Goal: Transaction & Acquisition: Purchase product/service

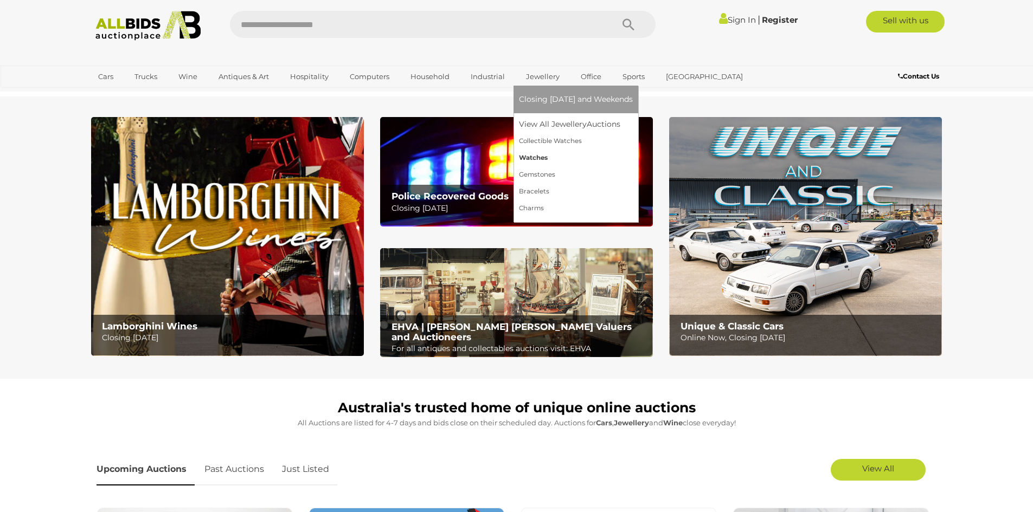
click at [527, 159] on link "Watches" at bounding box center [576, 158] width 114 height 17
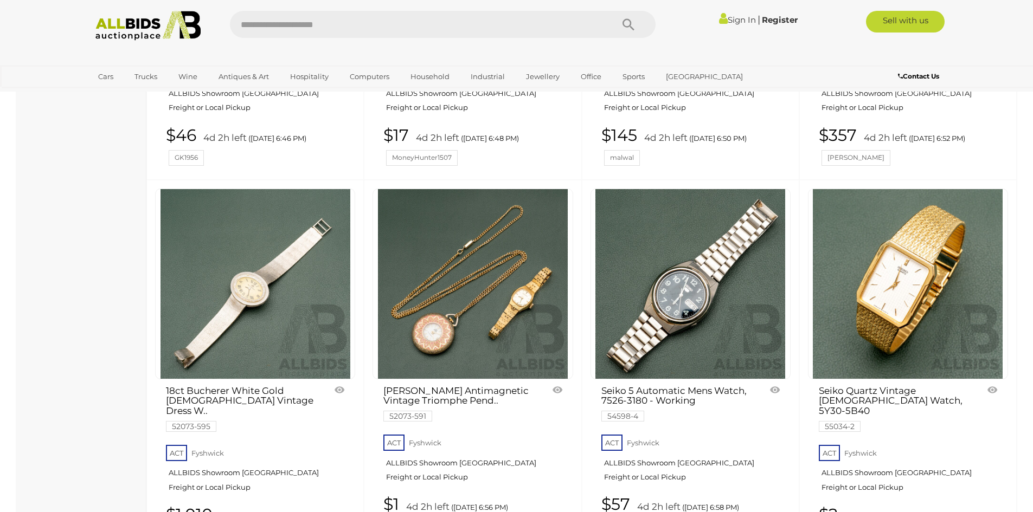
scroll to position [1193, 0]
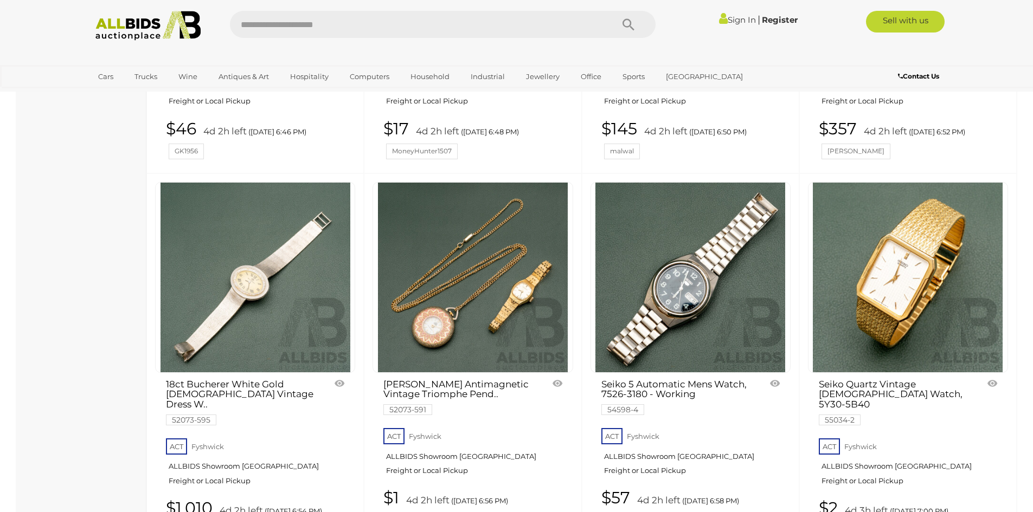
click at [673, 317] on img at bounding box center [690, 278] width 190 height 190
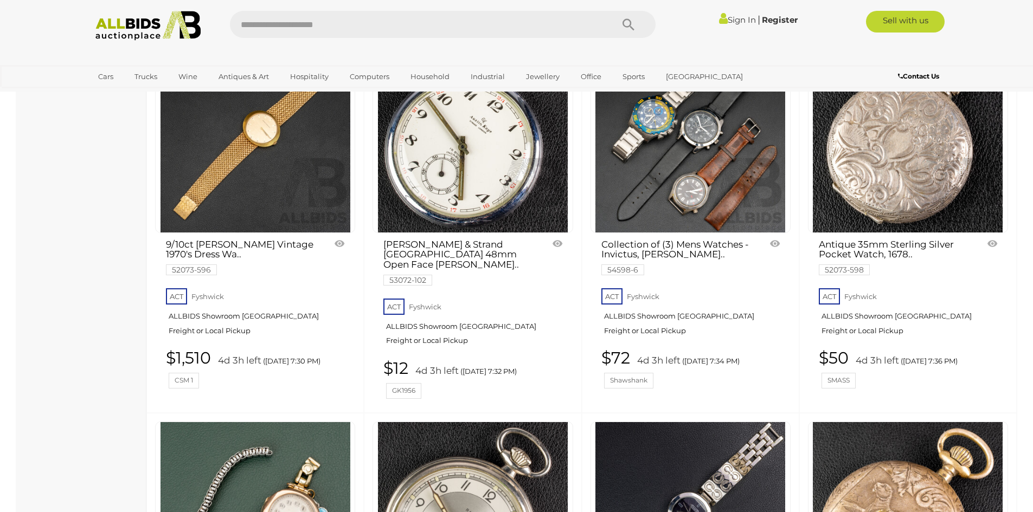
scroll to position [2709, 0]
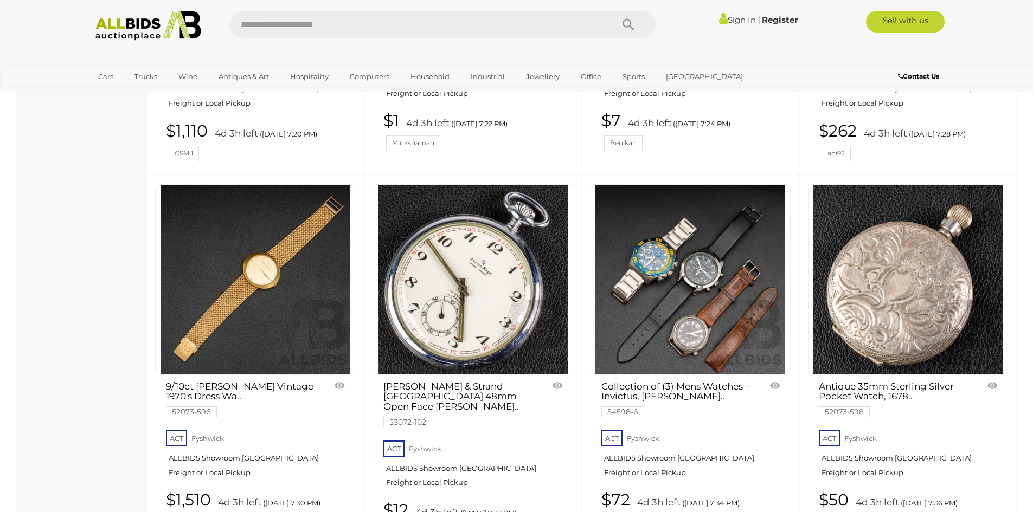
click at [1009, 311] on div "Antique 35mm Sterling Silver Pocket Watch, 1678.. 52073-598 ACT Fyshwick $50 4d…" at bounding box center [907, 366] width 217 height 380
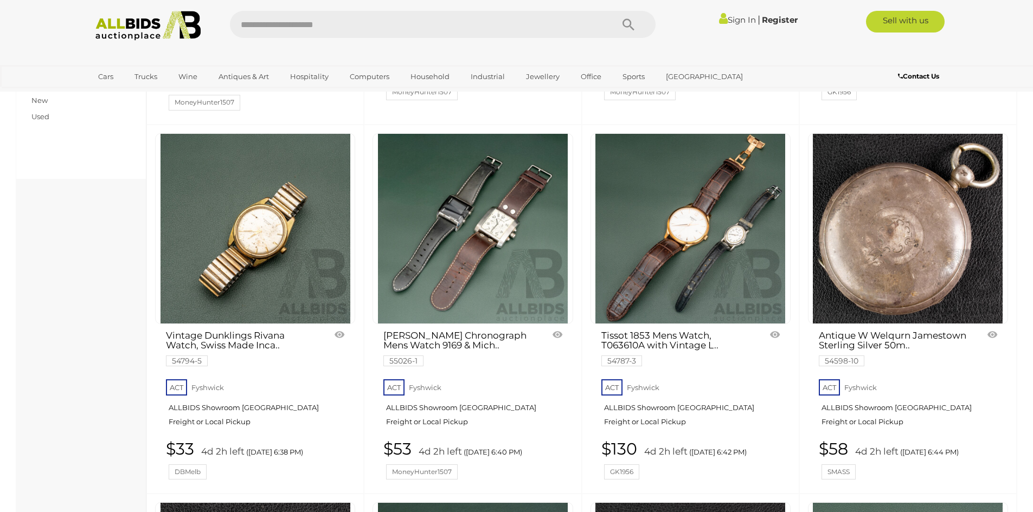
scroll to position [486, 0]
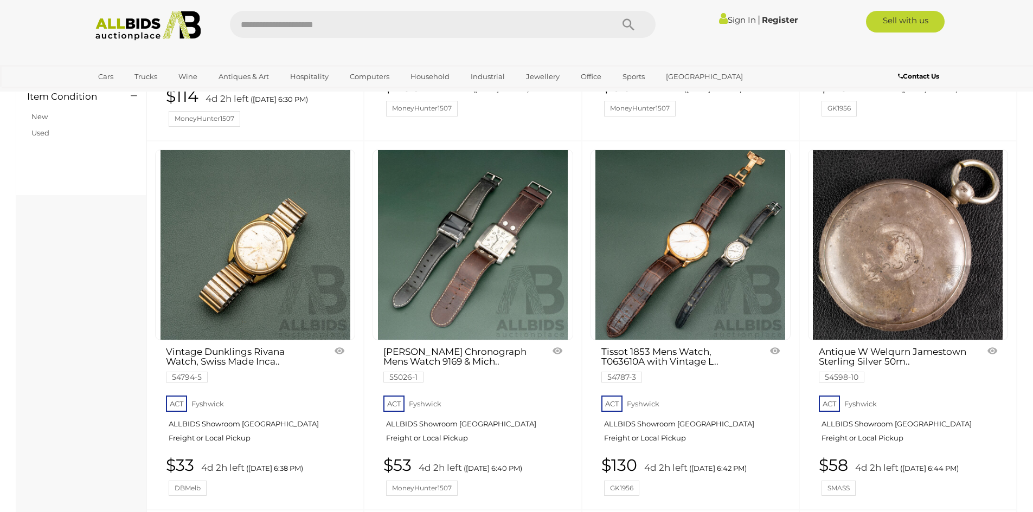
click at [485, 257] on img at bounding box center [473, 245] width 190 height 190
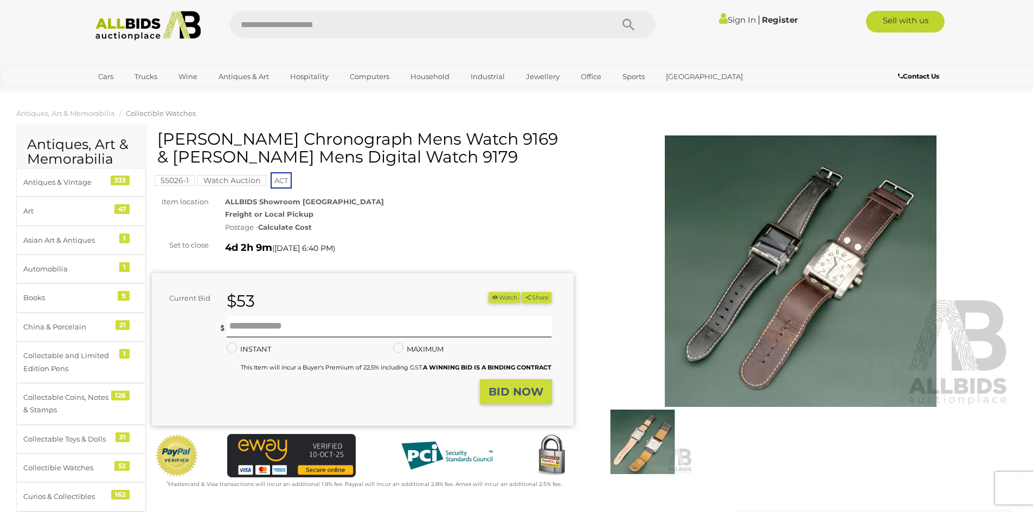
click at [755, 300] on img at bounding box center [801, 272] width 422 height 272
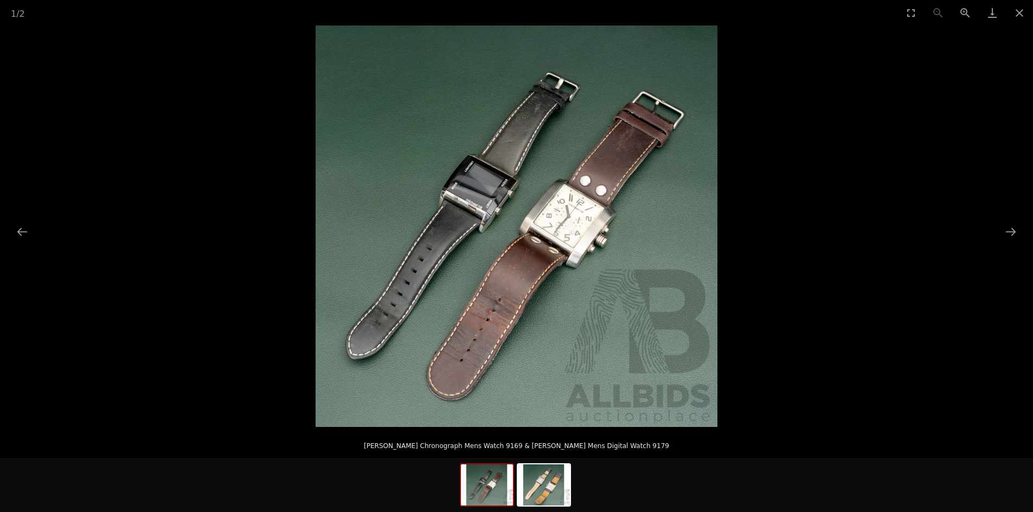
click at [573, 266] on img at bounding box center [517, 226] width 402 height 402
click at [545, 478] on img at bounding box center [544, 485] width 52 height 41
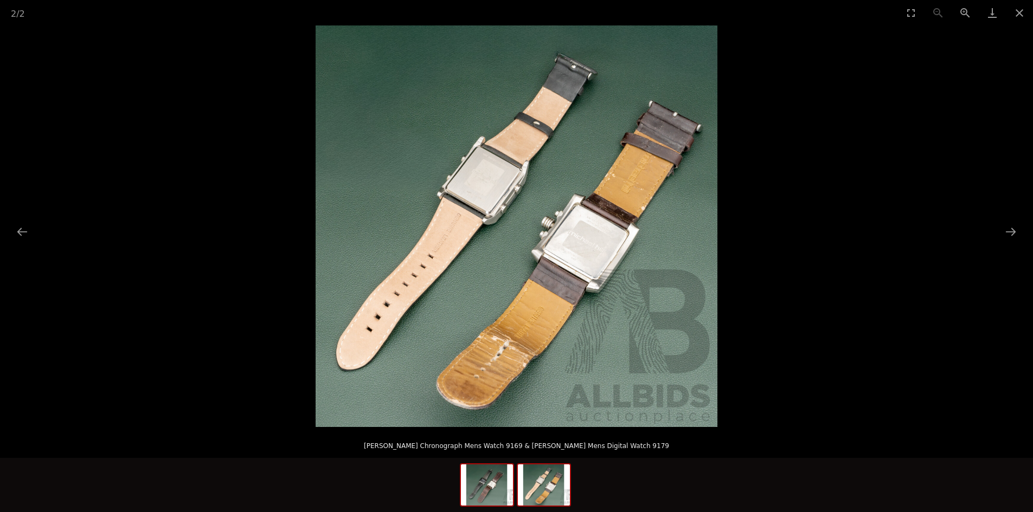
click at [503, 484] on img at bounding box center [487, 485] width 52 height 41
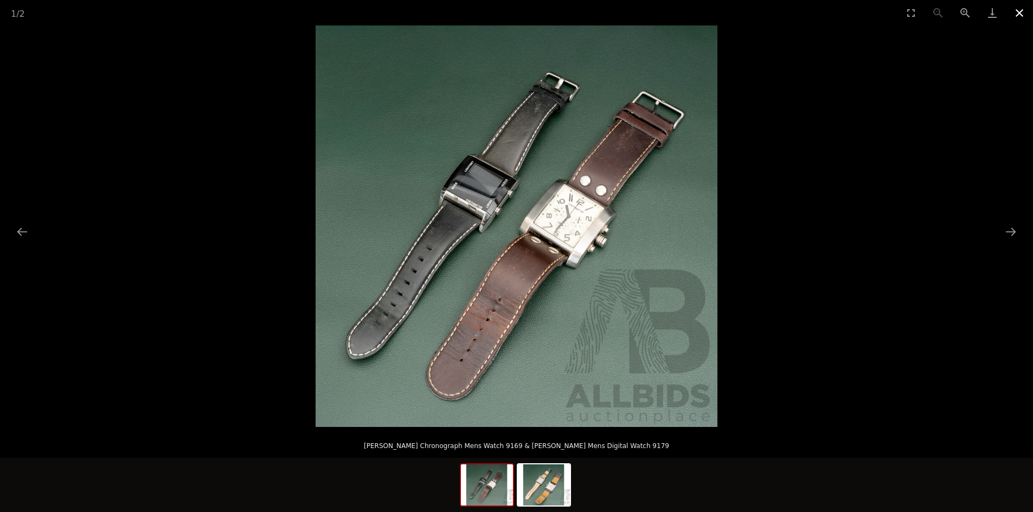
click at [1015, 12] on button "Close gallery" at bounding box center [1019, 12] width 27 height 25
